Goal: Navigation & Orientation: Find specific page/section

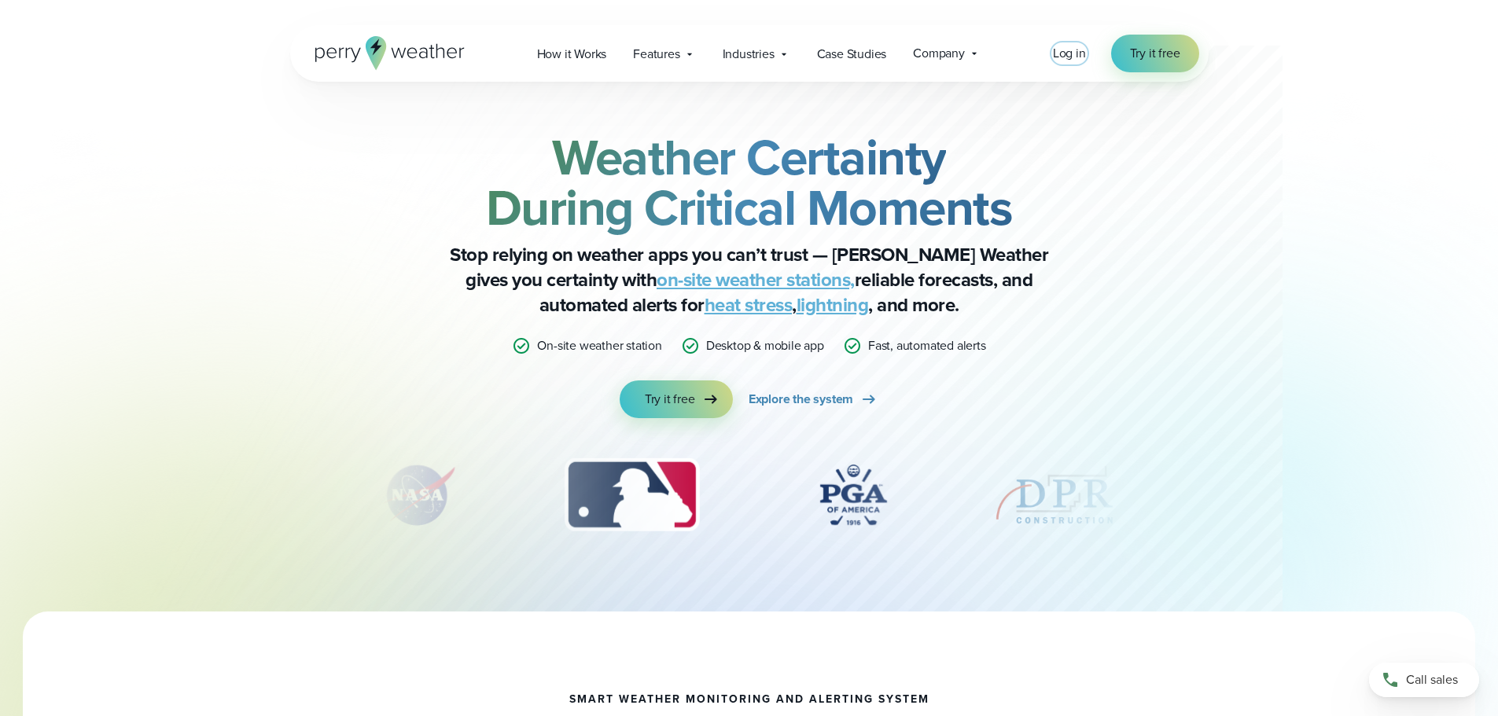
click at [1070, 55] on span "Log in" at bounding box center [1069, 53] width 33 height 18
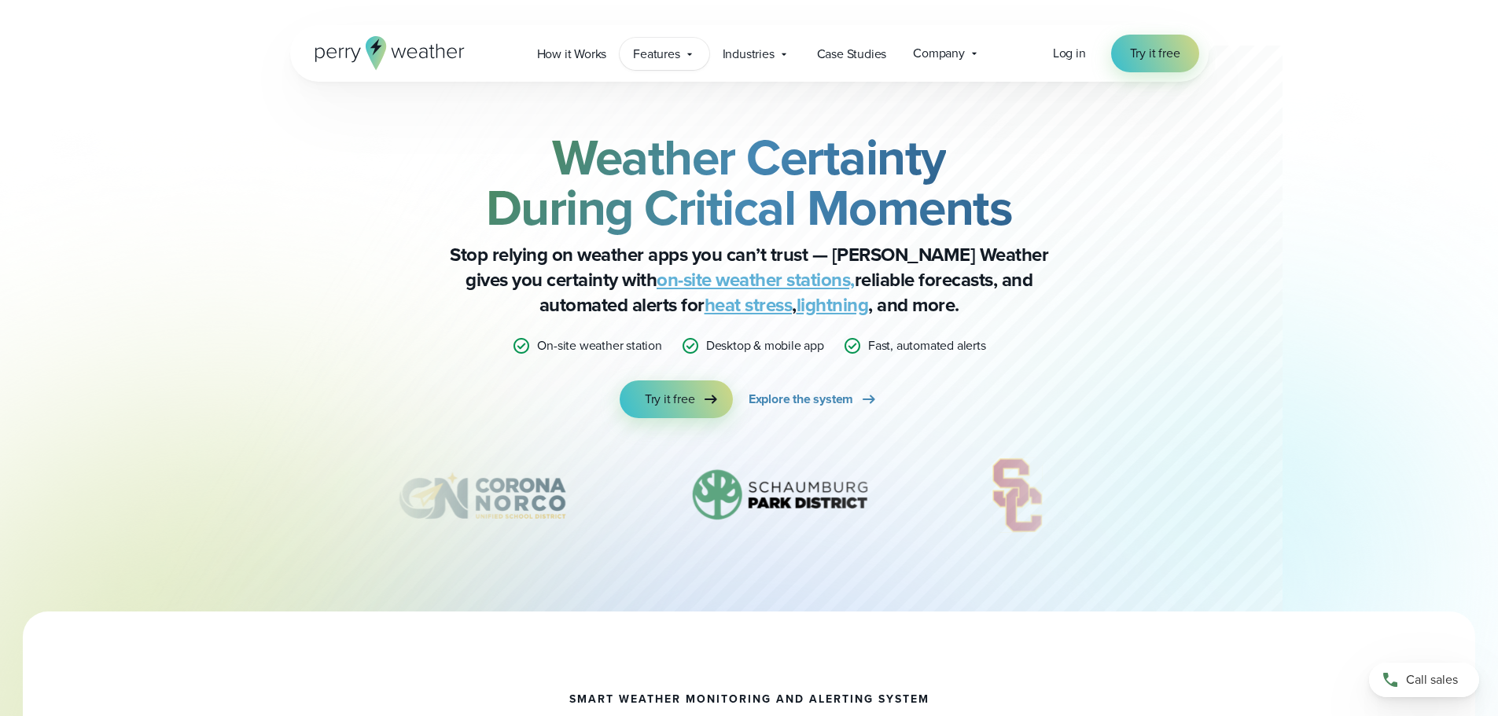
click at [688, 53] on icon at bounding box center [689, 54] width 5 height 2
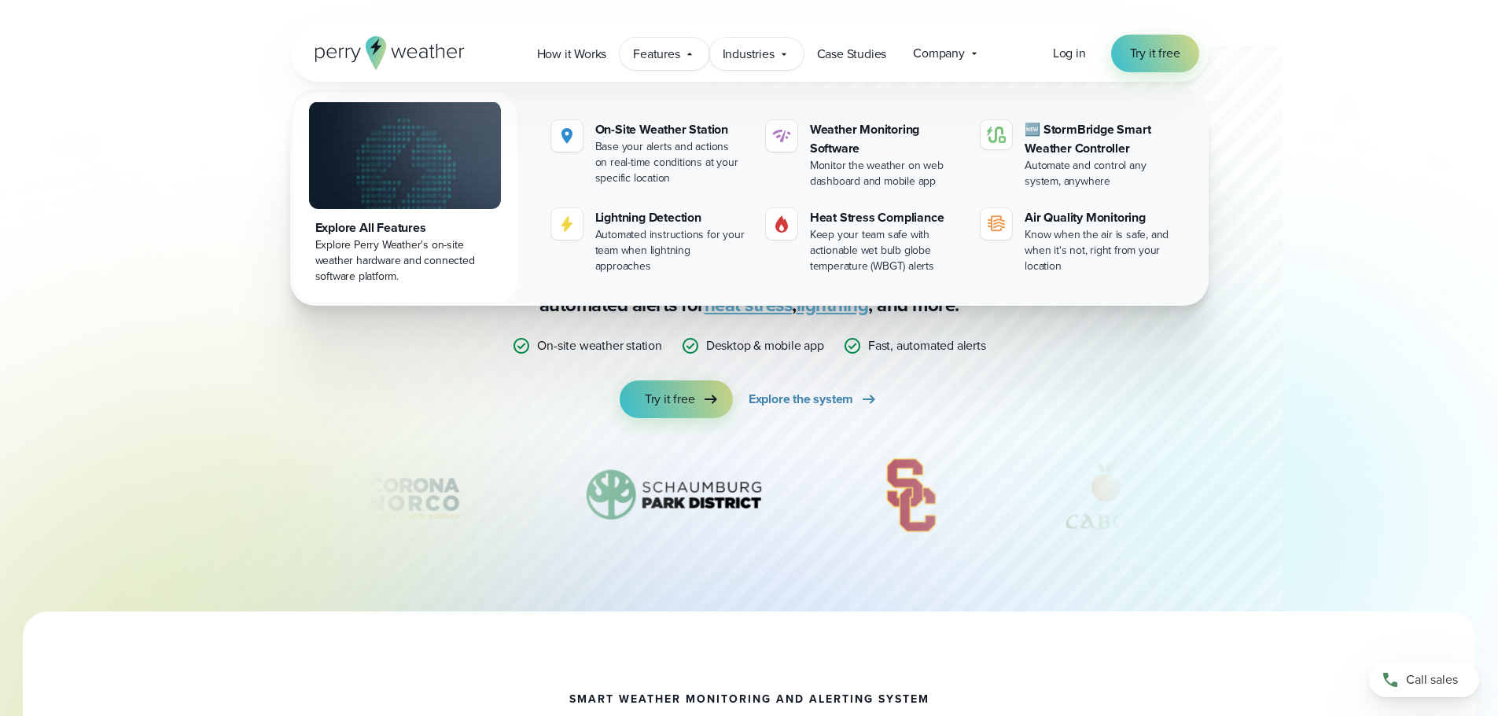
click at [766, 48] on span "Industries" at bounding box center [749, 54] width 52 height 19
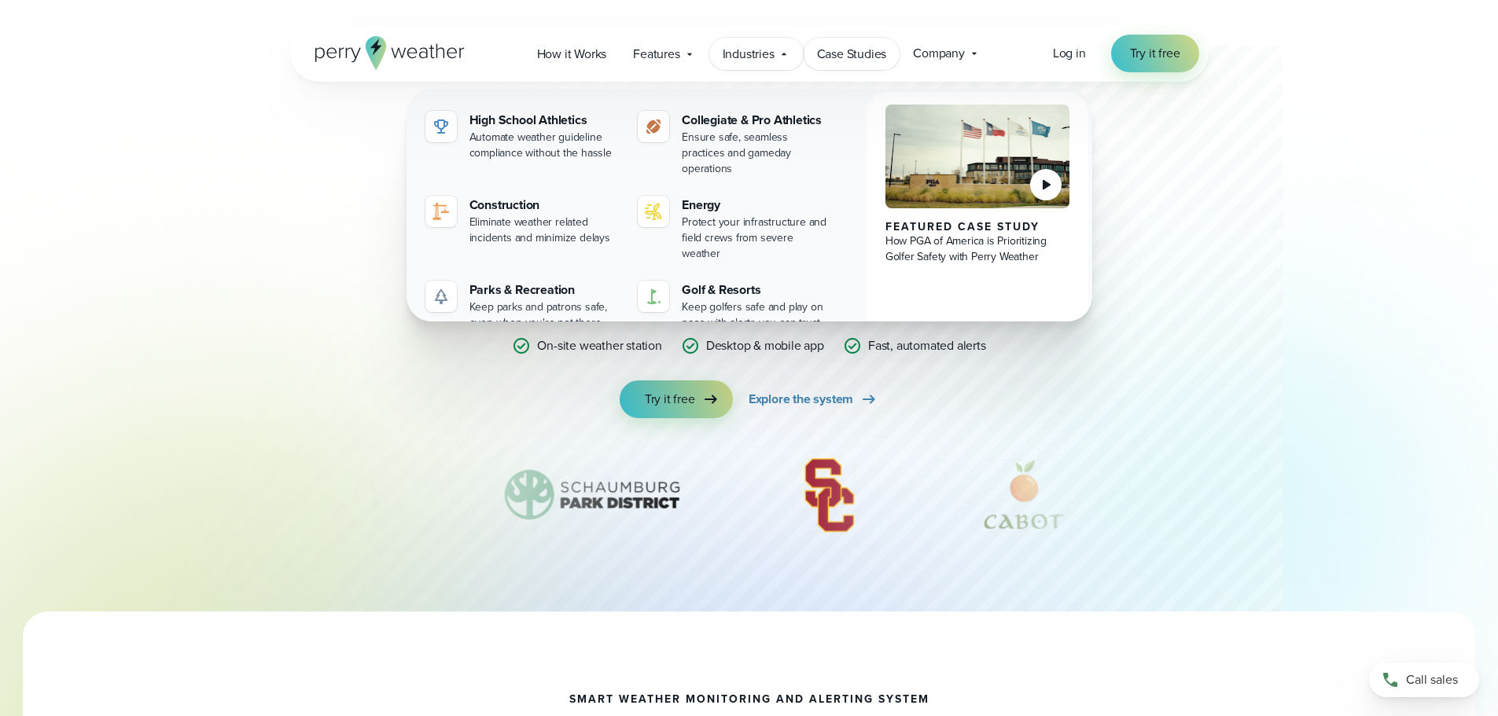
click at [851, 62] on span "Case Studies" at bounding box center [852, 54] width 70 height 19
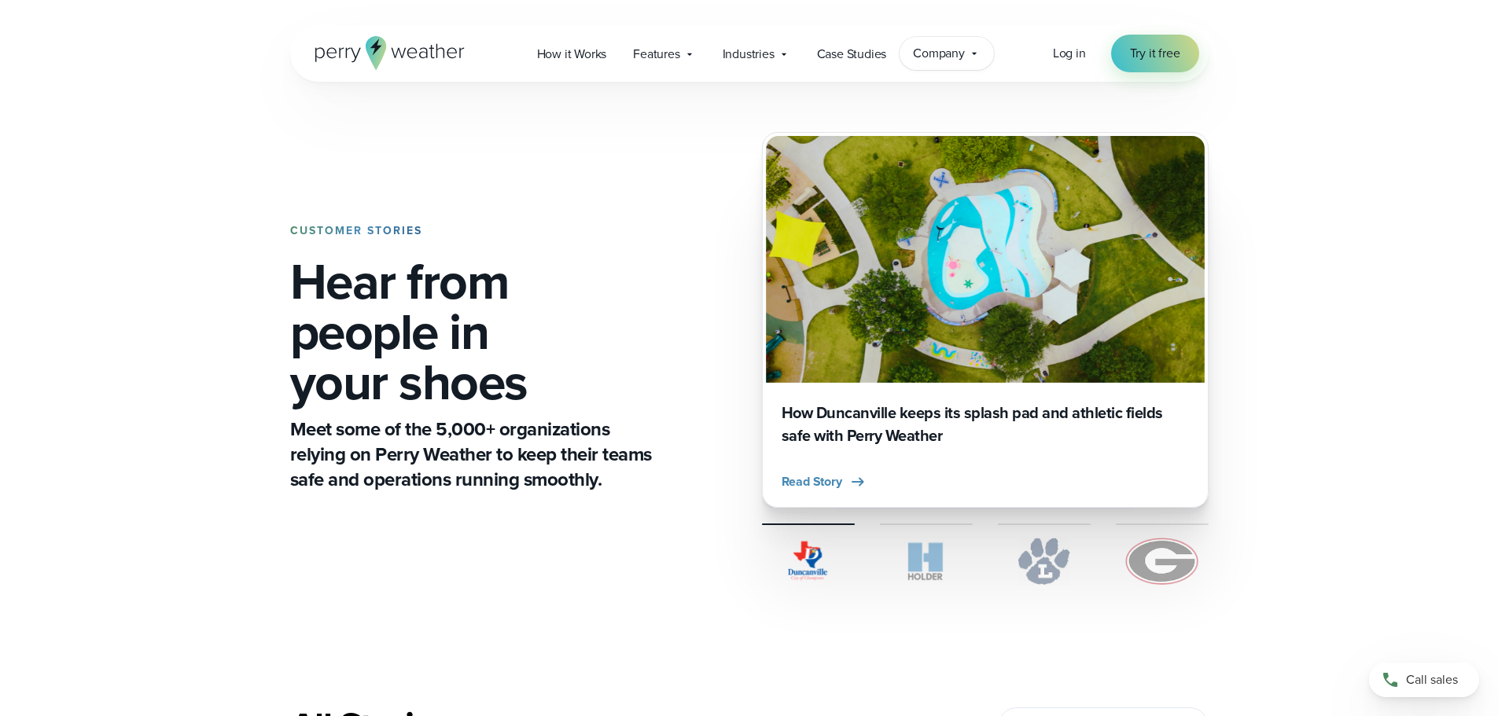
click at [936, 49] on span "Company" at bounding box center [939, 53] width 52 height 19
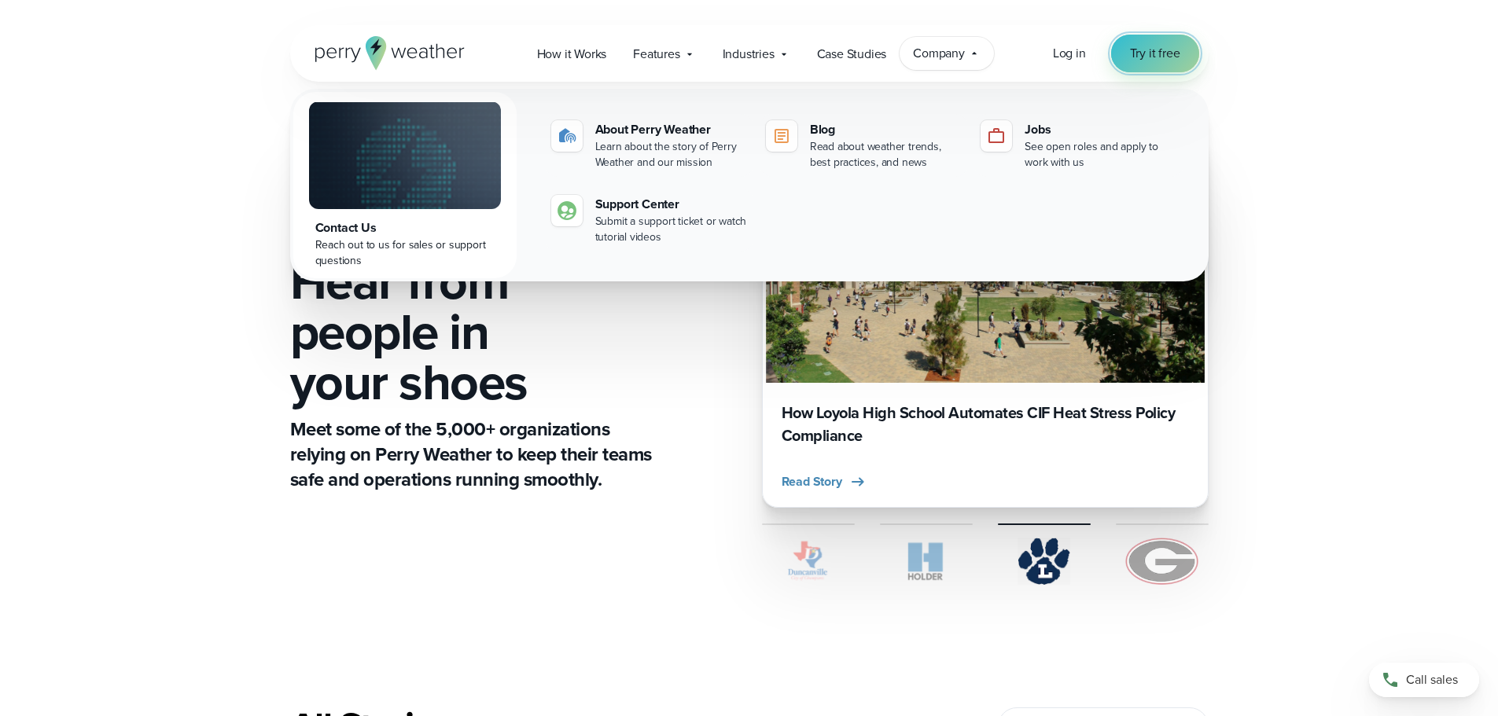
click at [1138, 54] on span "Try it free" at bounding box center [1155, 53] width 50 height 19
